Goal: Share content

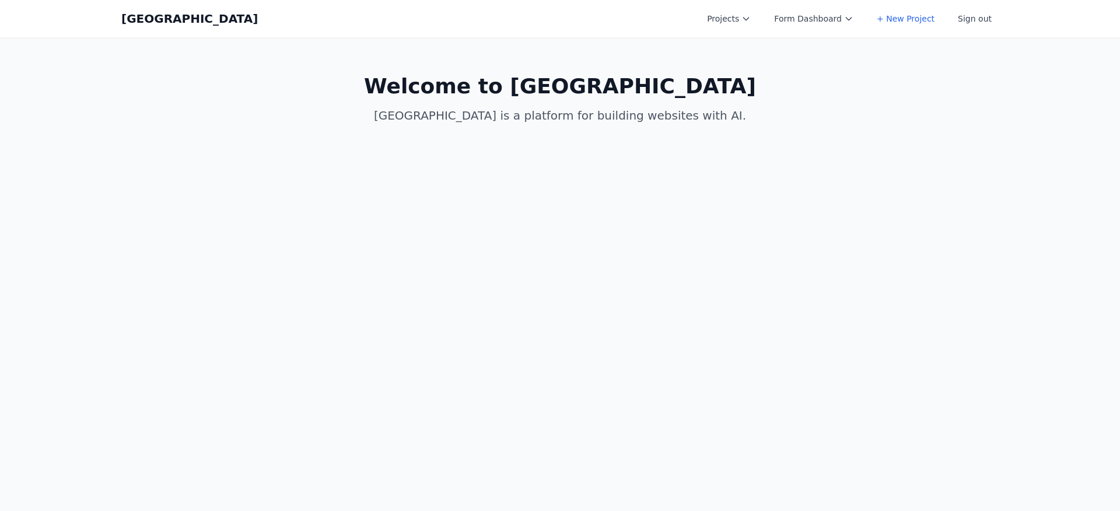
click at [737, 6] on div "Coal Creek Projects Form Dashboard + New Project Sign out Open main menu" at bounding box center [559, 18] width 877 height 37
click at [740, 12] on button "Projects" at bounding box center [729, 18] width 58 height 21
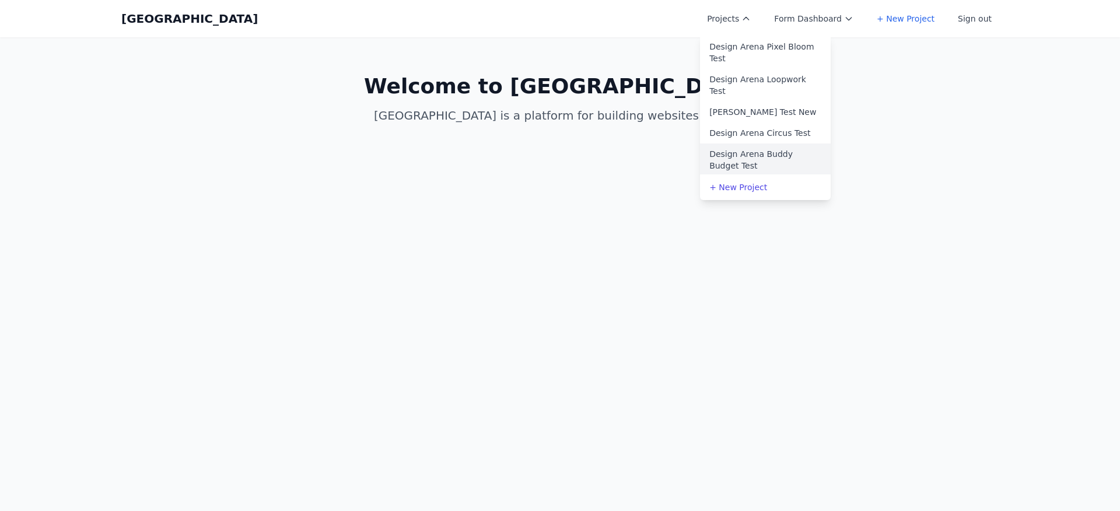
click at [757, 158] on link "Design Arena Buddy Budget Test" at bounding box center [765, 160] width 131 height 33
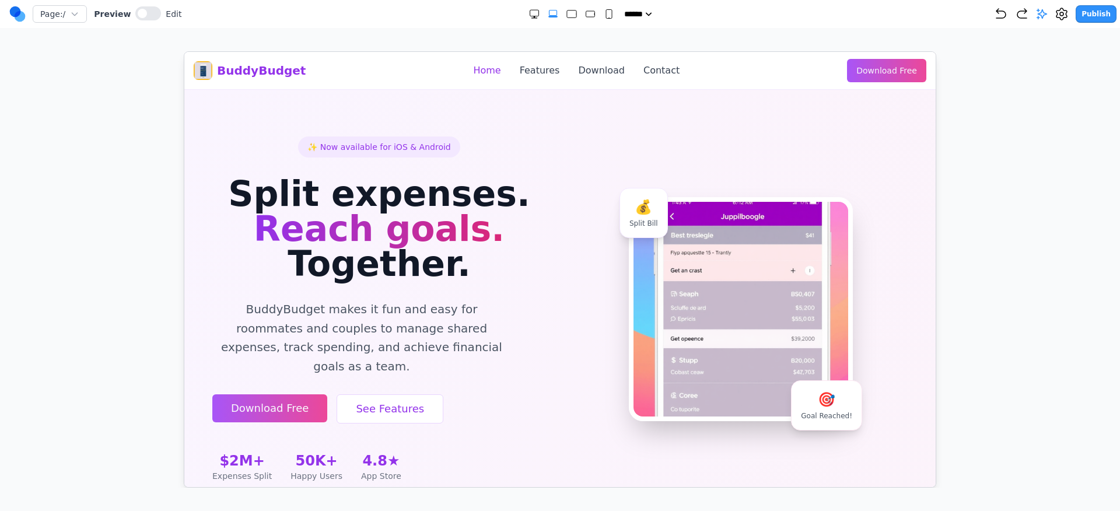
click at [1090, 14] on button "Publish" at bounding box center [1096, 14] width 41 height 18
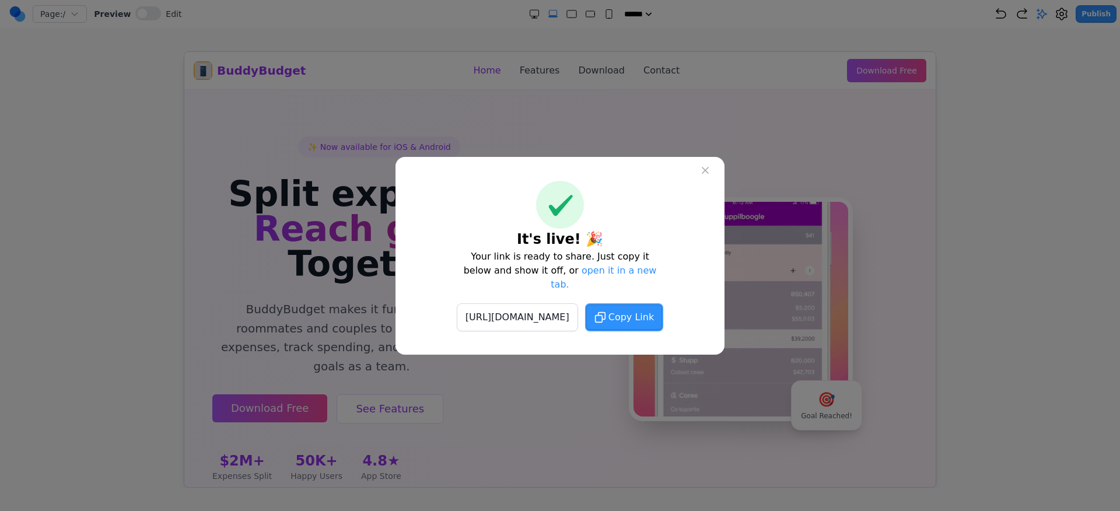
click at [639, 320] on button "Copy Link" at bounding box center [624, 317] width 78 height 28
click at [704, 176] on icon at bounding box center [706, 171] width 12 height 12
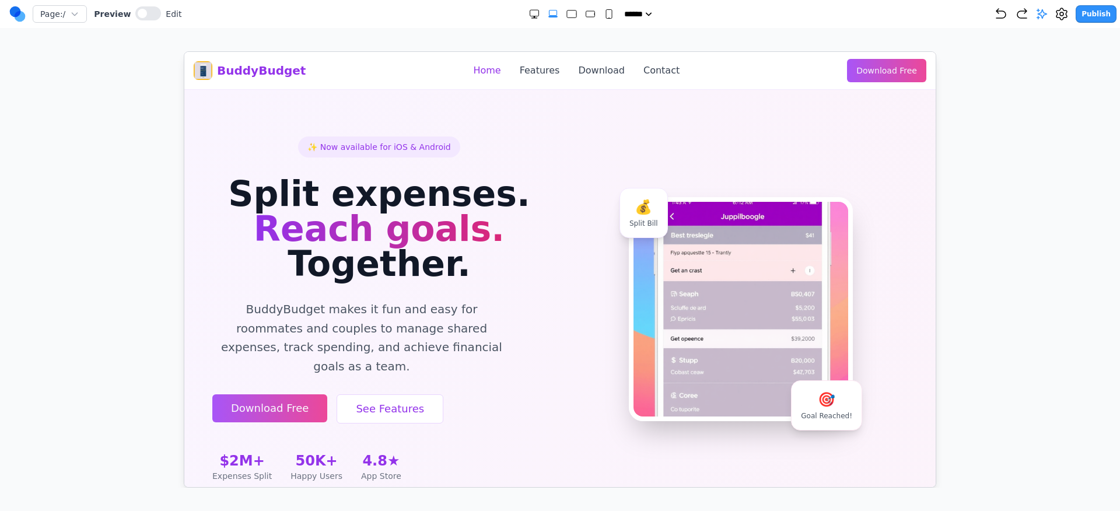
click at [18, 11] on circle at bounding box center [15, 11] width 11 height 11
click at [29, 17] on div "Page: / Preview Edit" at bounding box center [95, 14] width 172 height 19
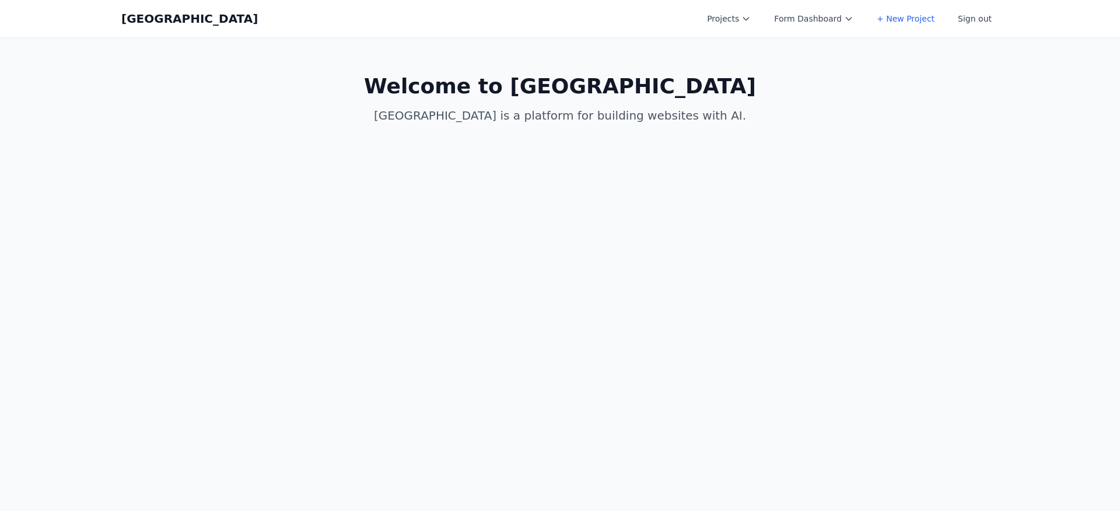
click at [16, 16] on nav "Coal Creek Projects Form Dashboard + New Project Sign out Open main menu Home C…" at bounding box center [560, 18] width 1120 height 37
click at [739, 19] on button "Projects" at bounding box center [729, 18] width 58 height 21
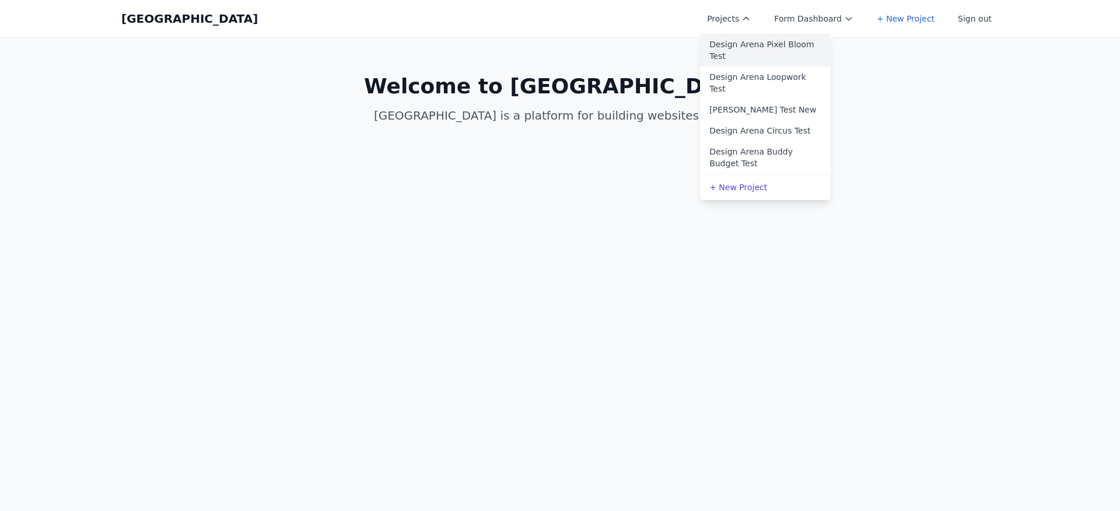
click at [767, 57] on link "Design Arena Pixel Bloom Test" at bounding box center [765, 50] width 131 height 33
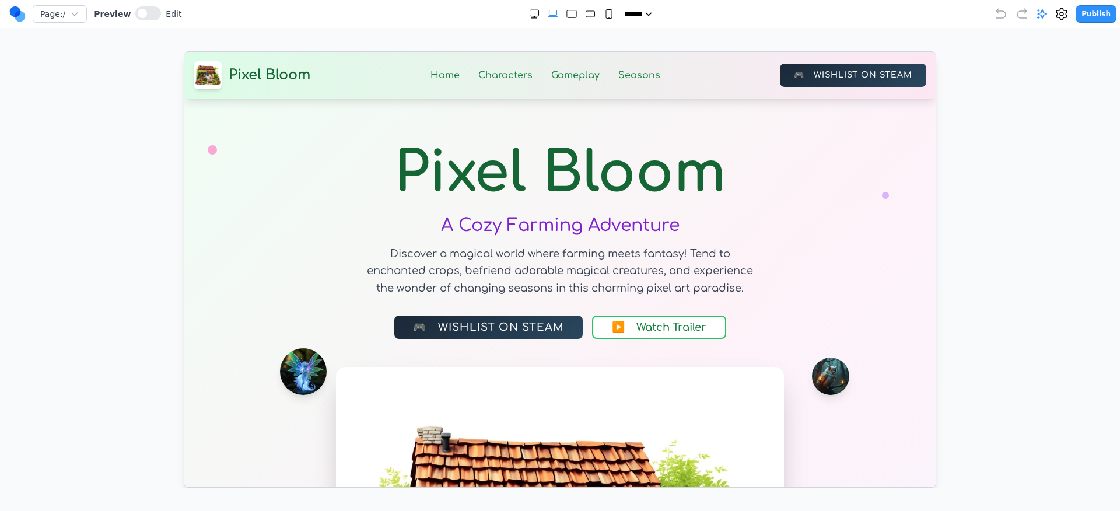
click at [1111, 8] on button "Publish" at bounding box center [1096, 14] width 41 height 18
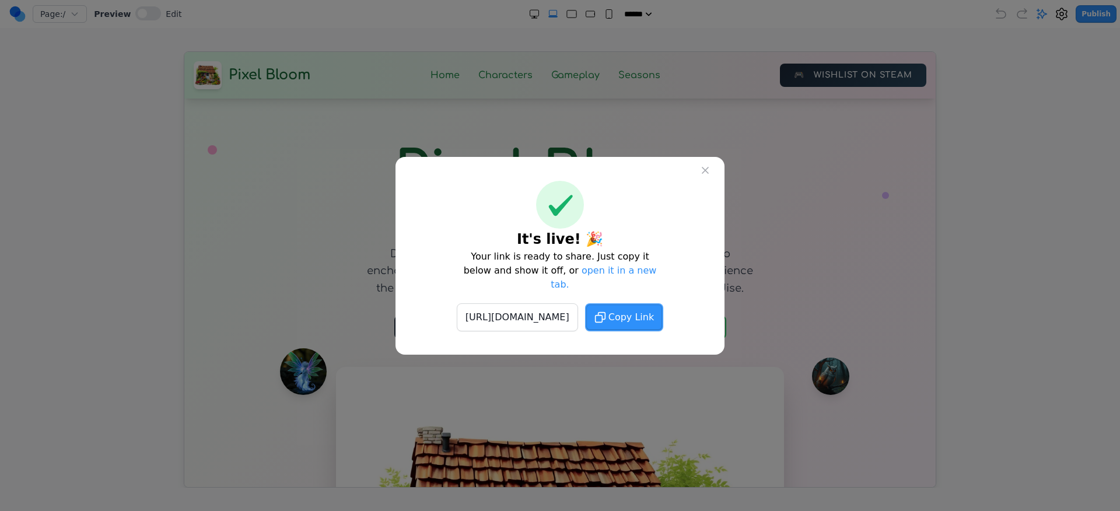
click at [654, 312] on span "Copy Link" at bounding box center [631, 317] width 46 height 14
click at [663, 303] on button "Copy Link" at bounding box center [624, 317] width 78 height 28
drag, startPoint x: 663, startPoint y: 299, endPoint x: 634, endPoint y: 295, distance: 30.0
click at [659, 303] on button "Copied!" at bounding box center [624, 317] width 69 height 28
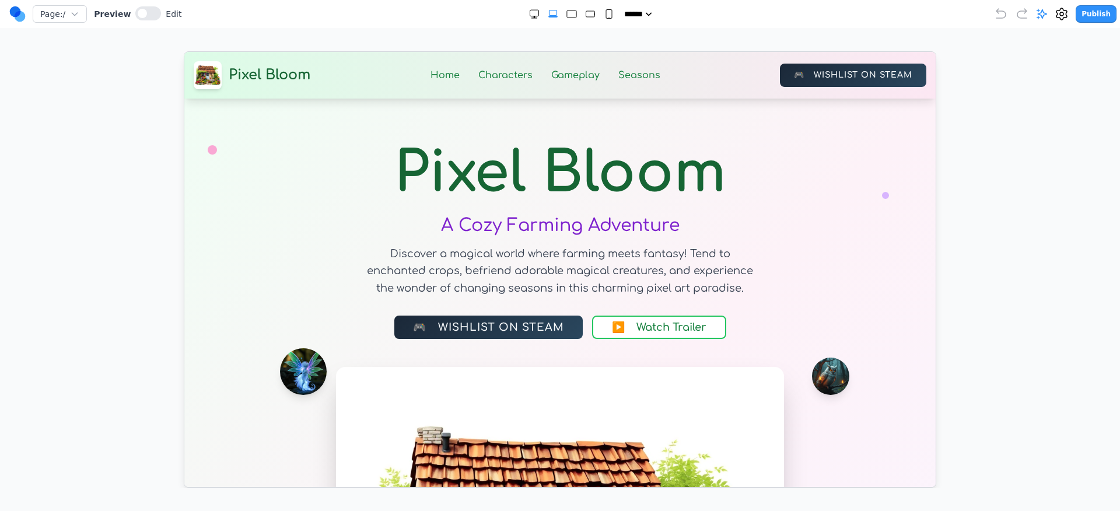
drag, startPoint x: 909, startPoint y: 237, endPoint x: 719, endPoint y: 184, distance: 196.9
click at [13, 6] on circle at bounding box center [15, 11] width 11 height 11
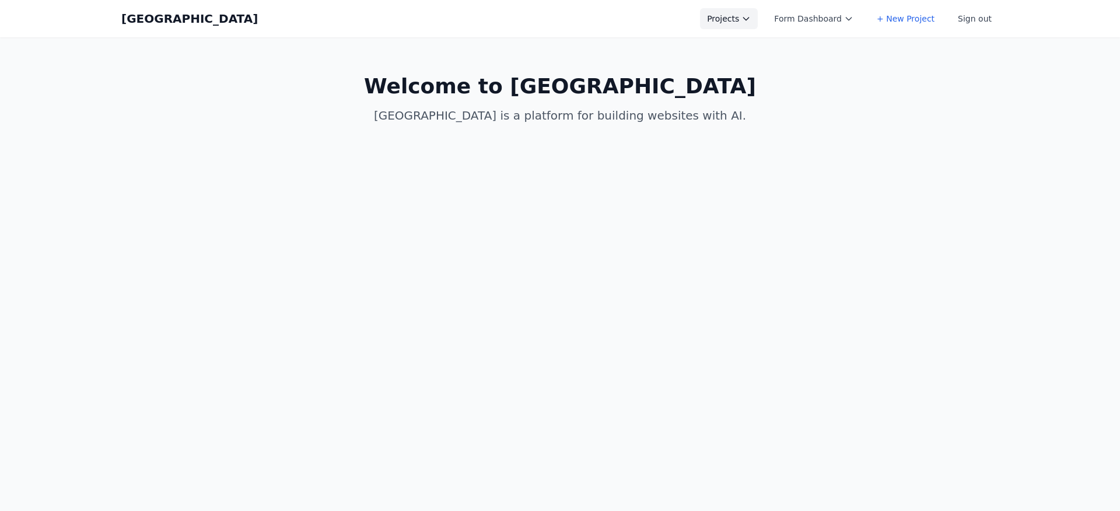
click at [749, 18] on button "Projects" at bounding box center [729, 18] width 58 height 21
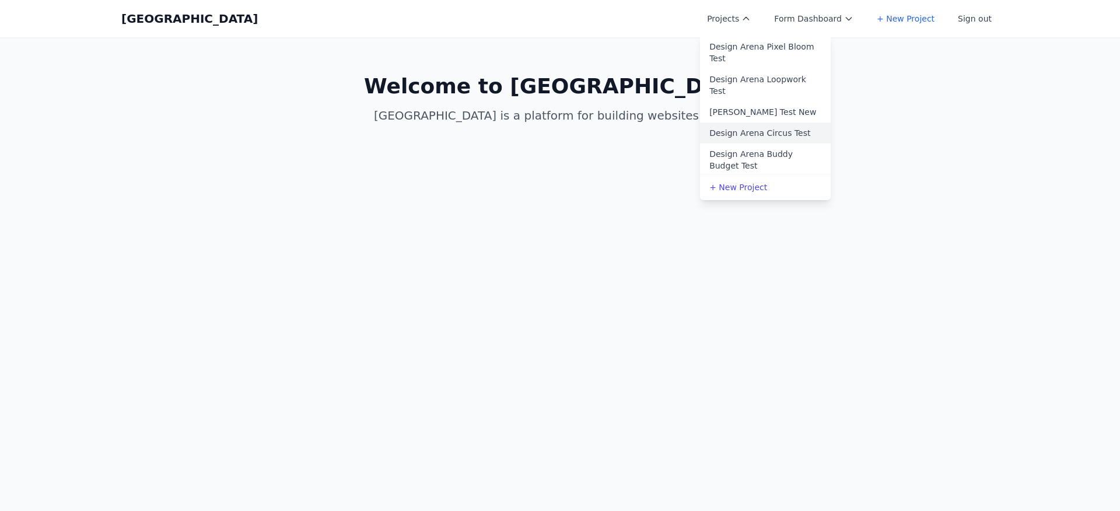
click at [748, 136] on link "Design Arena Circus Test" at bounding box center [765, 133] width 131 height 21
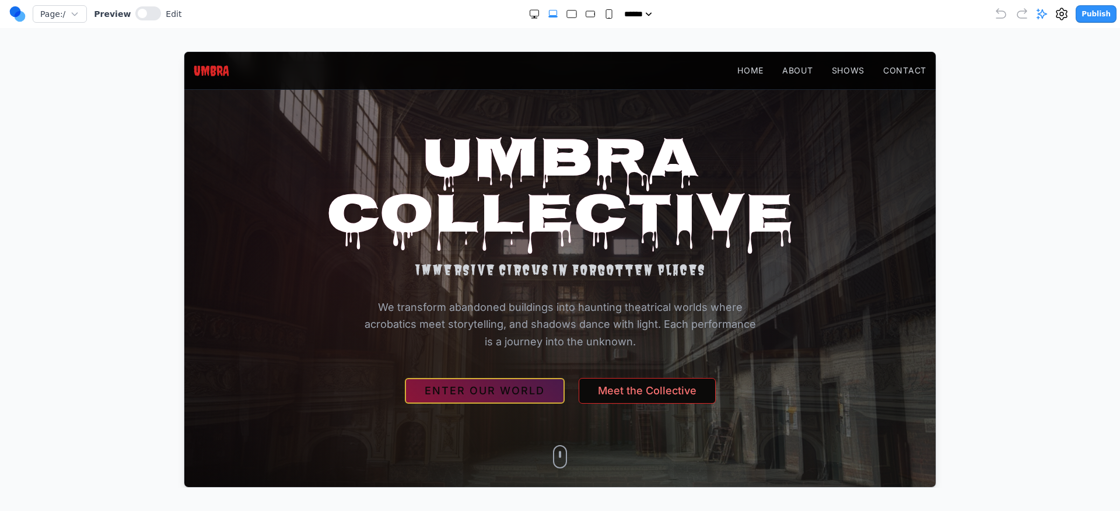
click at [1102, 9] on button "Publish" at bounding box center [1096, 14] width 41 height 18
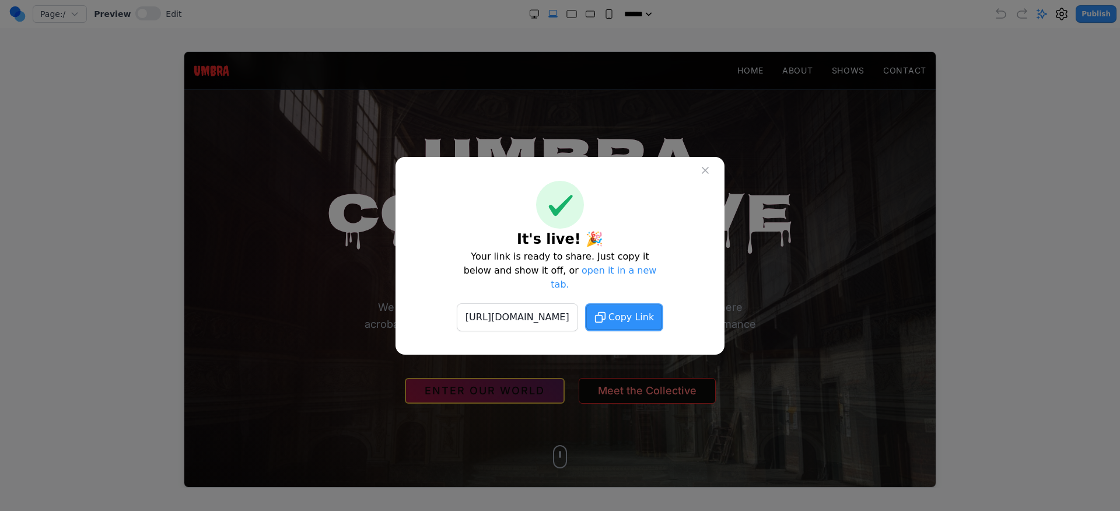
drag, startPoint x: 648, startPoint y: 307, endPoint x: 763, endPoint y: 173, distance: 175.9
click at [606, 312] on icon at bounding box center [600, 318] width 12 height 12
click at [710, 170] on button at bounding box center [705, 170] width 21 height 21
